Goal: Task Accomplishment & Management: Manage account settings

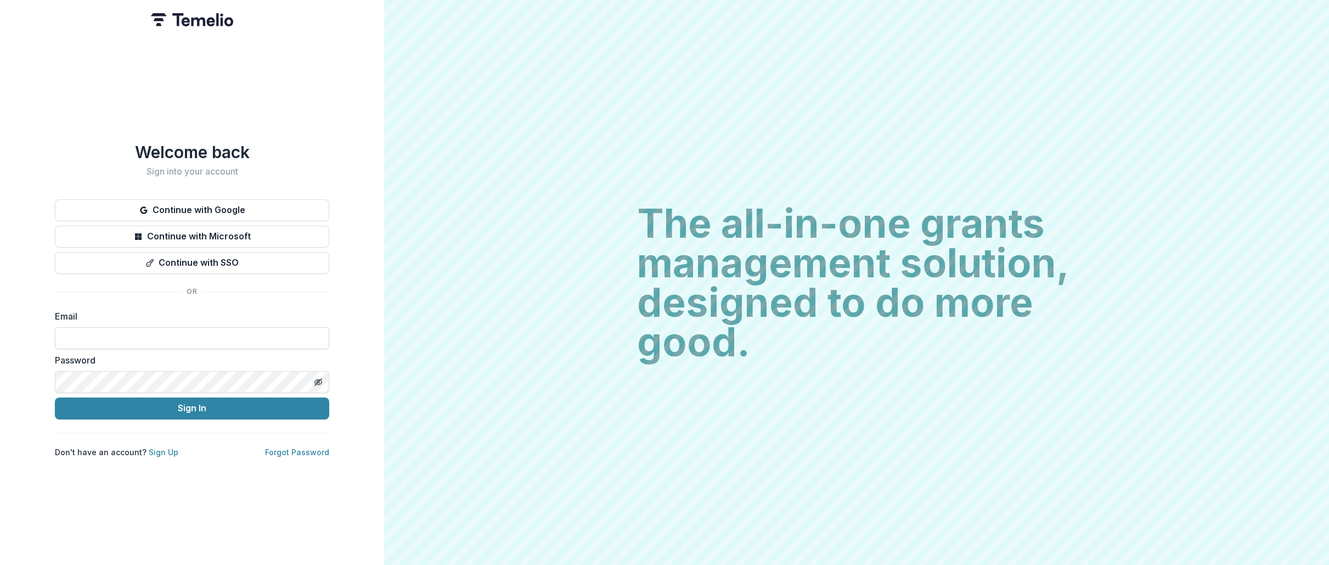
click at [125, 341] on input at bounding box center [192, 338] width 274 height 22
type input "**********"
drag, startPoint x: 244, startPoint y: 409, endPoint x: 239, endPoint y: 405, distance: 5.9
click at [243, 408] on button "Sign In" at bounding box center [192, 408] width 274 height 22
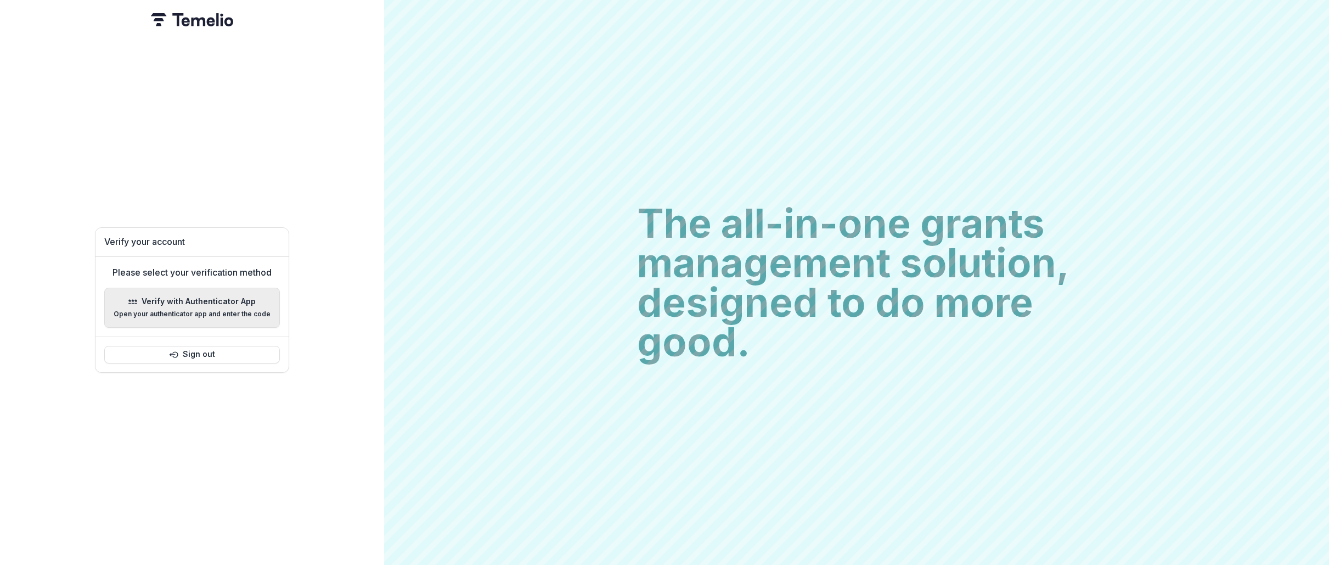
click at [228, 310] on p "Open your authenticator app and enter the code" at bounding box center [192, 314] width 157 height 8
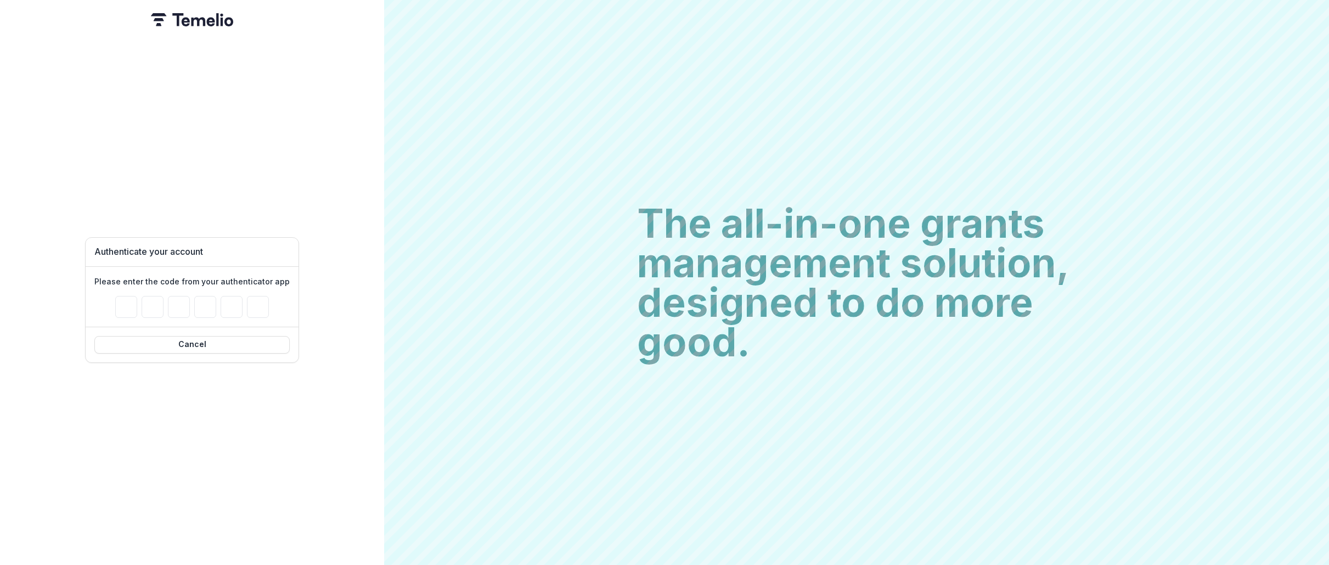
type input "*"
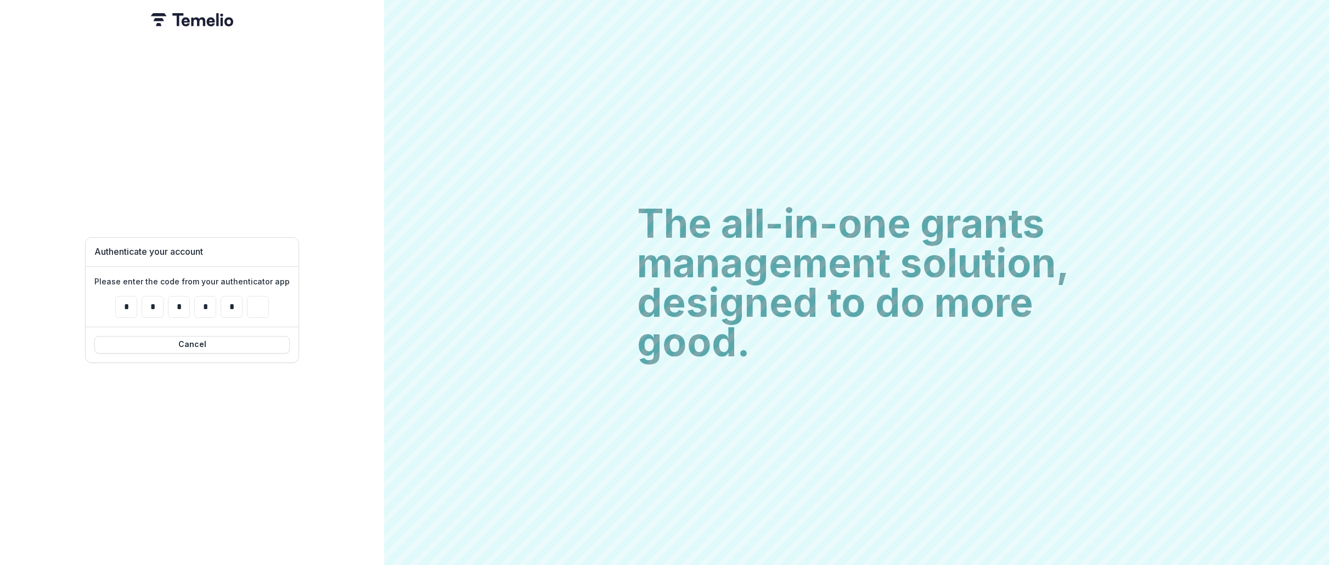
click at [407, 328] on div "The all-in-one grants management solution, designed to do more good. The all-in…" at bounding box center [856, 282] width 945 height 565
click at [332, 335] on div "Authenticate your account Please enter the code from your authenticator app * *…" at bounding box center [192, 282] width 384 height 565
click at [248, 305] on input "Please enter your pin code" at bounding box center [258, 307] width 22 height 22
type input "*"
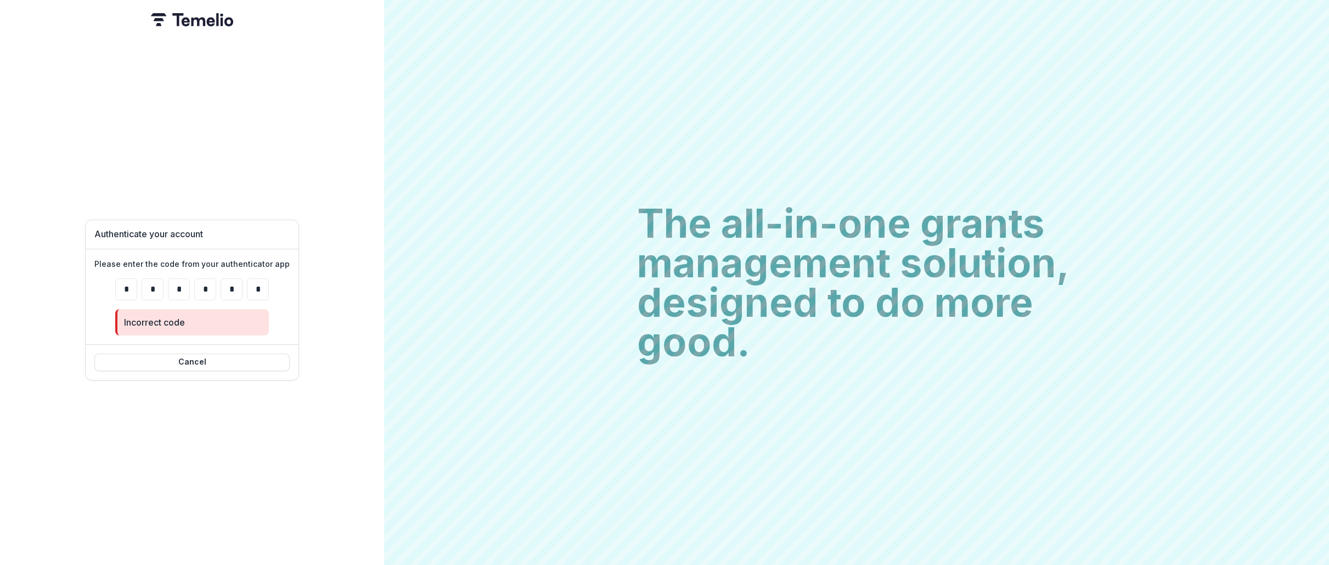
click at [156, 391] on div "Authenticate your account Please enter the code from your authenticator app * *…" at bounding box center [192, 299] width 214 height 529
click at [169, 357] on button "Cancel" at bounding box center [191, 362] width 195 height 18
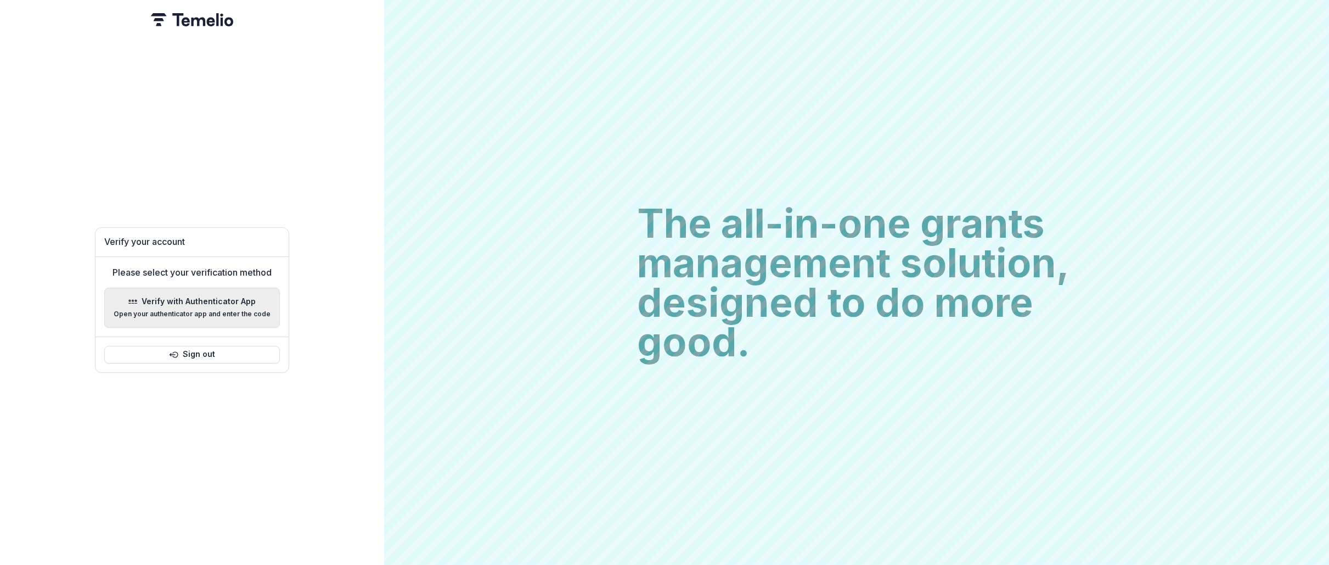
click at [172, 312] on p "Open your authenticator app and enter the code" at bounding box center [192, 314] width 157 height 8
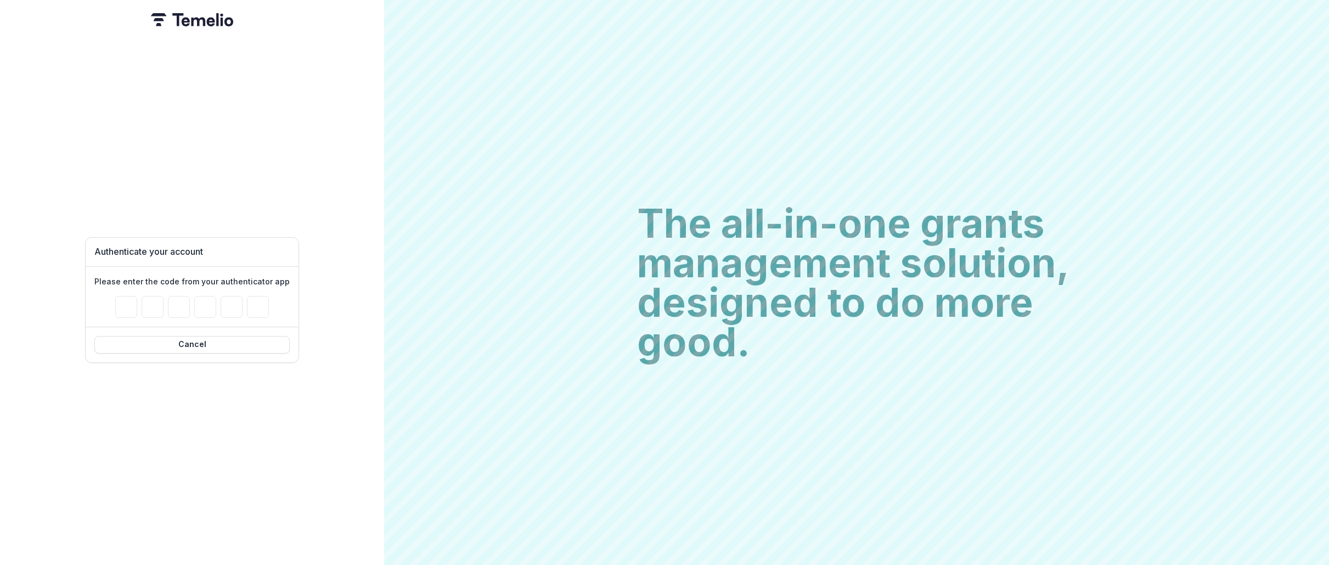
type input "*"
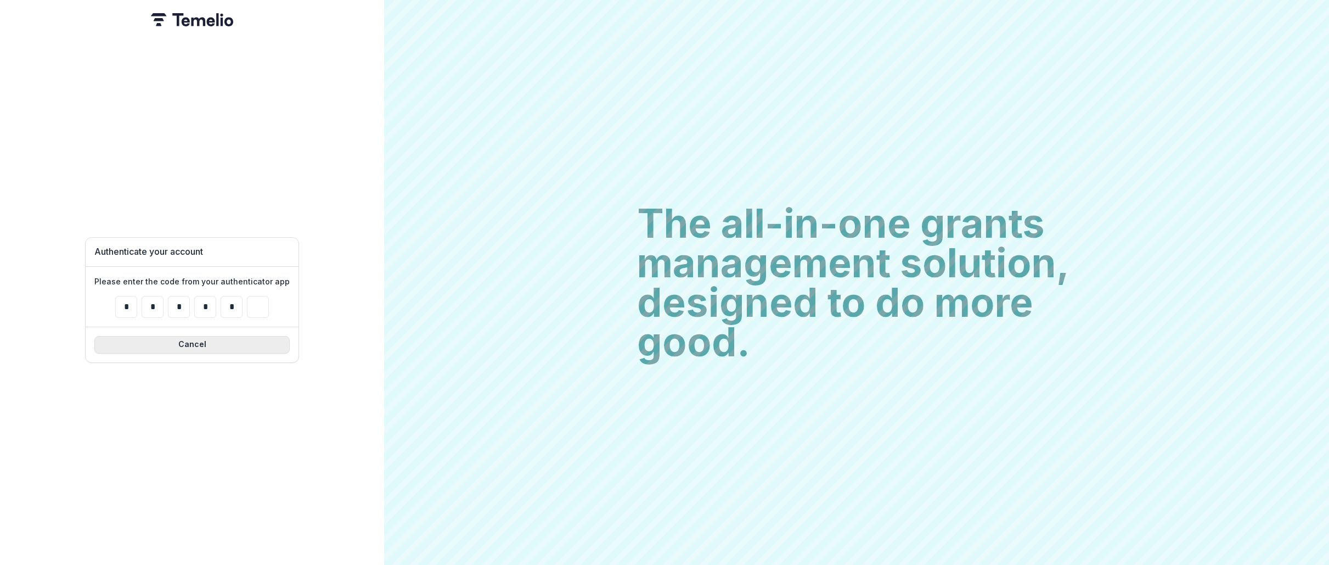
type input "*"
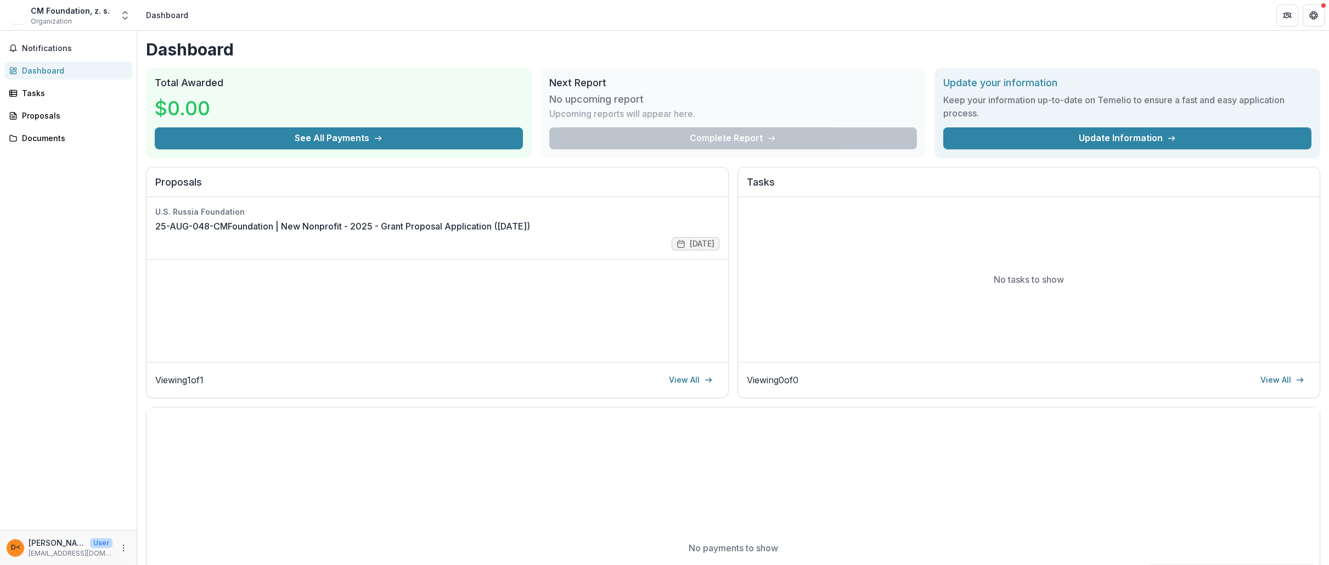
scroll to position [7, 0]
